Goal: Transaction & Acquisition: Purchase product/service

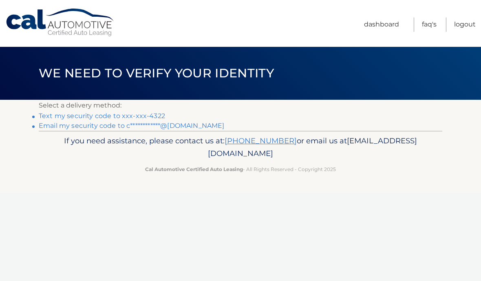
click at [47, 119] on link "Text my security code to xxx-xxx-4322" at bounding box center [102, 116] width 126 height 8
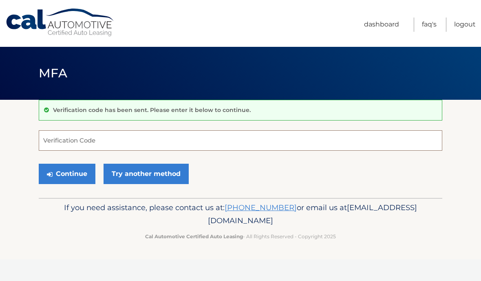
click at [59, 143] on input "Verification Code" at bounding box center [240, 140] width 403 height 20
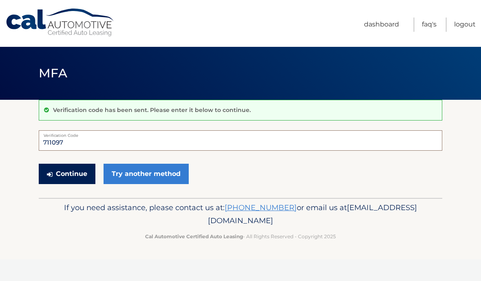
type input "711097"
click at [61, 176] on button "Continue" at bounding box center [67, 174] width 57 height 20
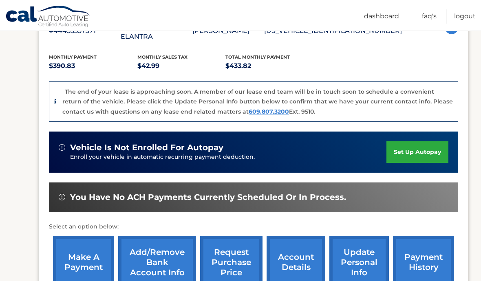
scroll to position [165, 0]
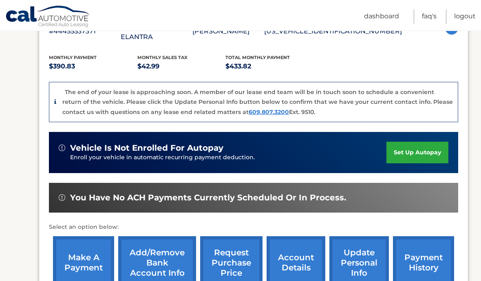
click at [81, 245] on link "make a payment" at bounding box center [83, 262] width 61 height 53
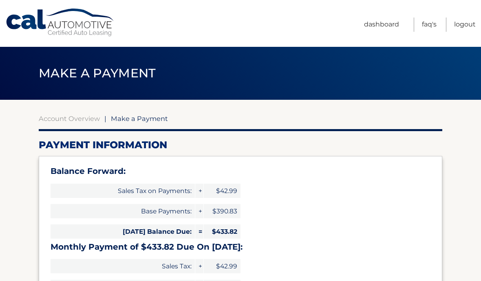
select select "MTk4ZDVlMWUtOWZhNC00NDdkLTlkOGMtNDU3NTQyZTY0ZWRm"
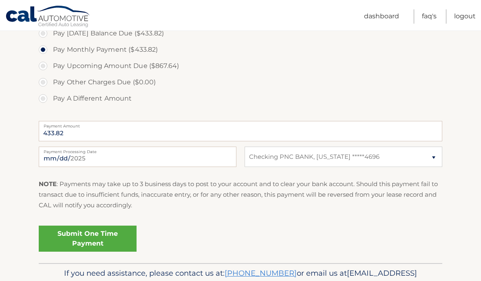
scroll to position [313, 0]
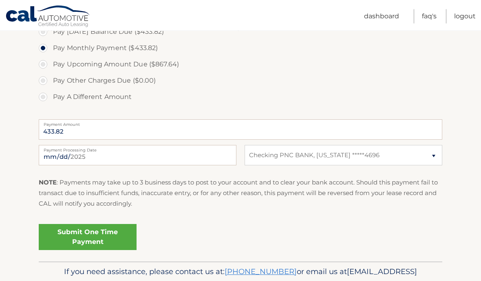
click at [68, 235] on link "Submit One Time Payment" at bounding box center [88, 237] width 98 height 26
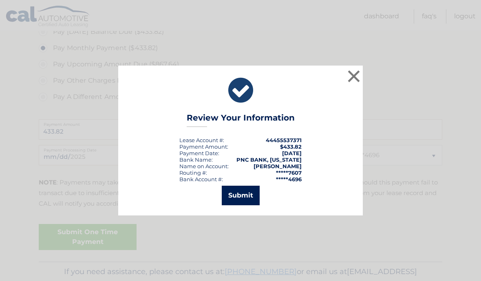
click at [246, 205] on button "Submit" at bounding box center [241, 196] width 38 height 20
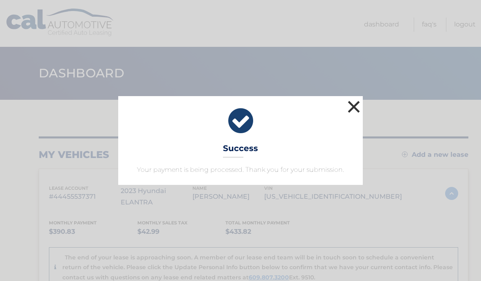
click at [351, 107] on button "×" at bounding box center [353, 107] width 16 height 16
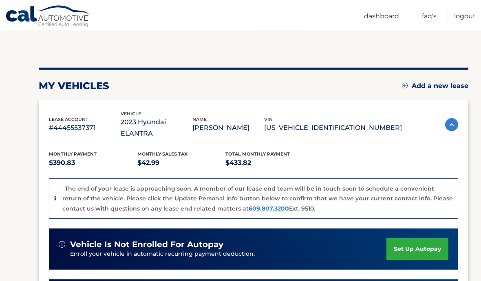
scroll to position [62, 0]
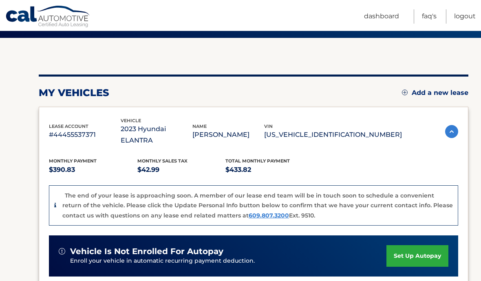
click at [57, 86] on div "my vehicles Add a new lease lease account #44455537371 vehicle 2023 Hyundai ELA…" at bounding box center [253, 249] width 429 height 348
